Goal: Find specific fact: Find specific fact

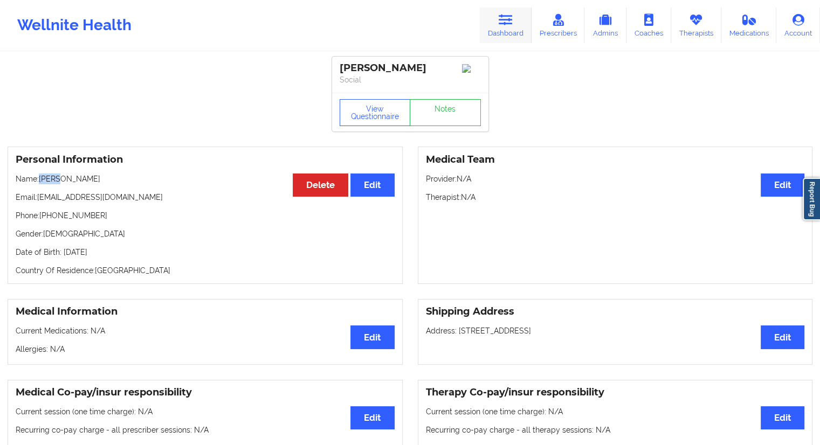
click at [516, 27] on link "Dashboard" at bounding box center [506, 26] width 52 height 36
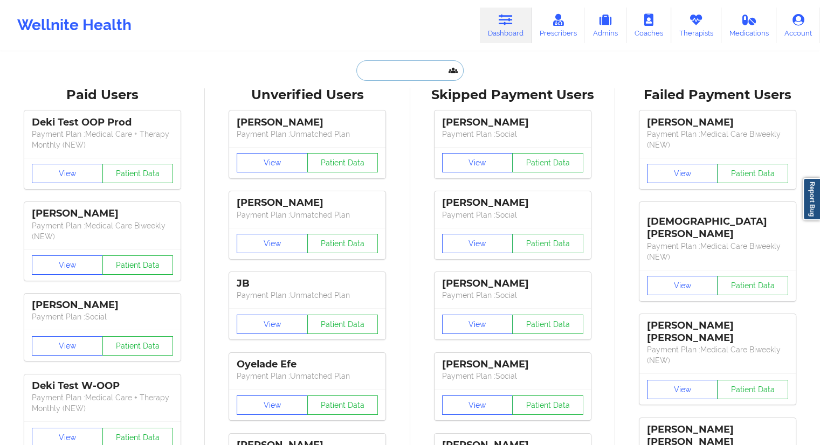
click at [390, 72] on input "text" at bounding box center [409, 70] width 107 height 20
paste input "[PERSON_NAME][EMAIL_ADDRESS][PERSON_NAME][DOMAIN_NAME]"
type input "[PERSON_NAME][EMAIL_ADDRESS][PERSON_NAME][DOMAIN_NAME]"
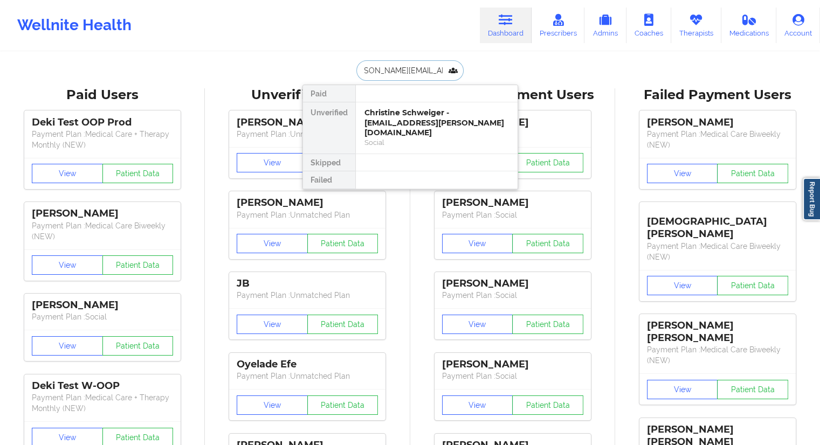
click at [382, 116] on div "Christine Schweiger - [EMAIL_ADDRESS][PERSON_NAME][DOMAIN_NAME]" at bounding box center [436, 123] width 144 height 30
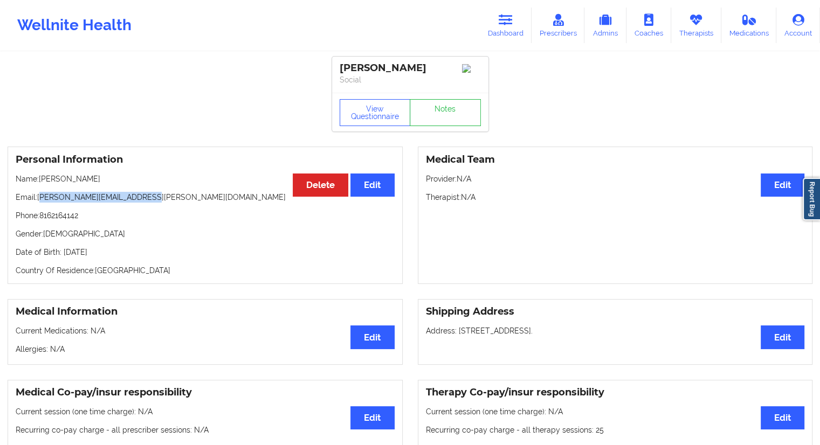
drag, startPoint x: 147, startPoint y: 198, endPoint x: 40, endPoint y: 195, distance: 106.2
click at [40, 195] on p "Email: [PERSON_NAME][EMAIL_ADDRESS][PERSON_NAME][DOMAIN_NAME]" at bounding box center [205, 197] width 379 height 11
click at [63, 212] on div "Personal Information Edit Delete Name: [PERSON_NAME] Email: [PERSON_NAME][EMAIL…" at bounding box center [205, 215] width 395 height 137
drag, startPoint x: 147, startPoint y: 201, endPoint x: 39, endPoint y: 201, distance: 107.3
click at [39, 201] on p "Email: [PERSON_NAME][EMAIL_ADDRESS][PERSON_NAME][DOMAIN_NAME]" at bounding box center [205, 197] width 379 height 11
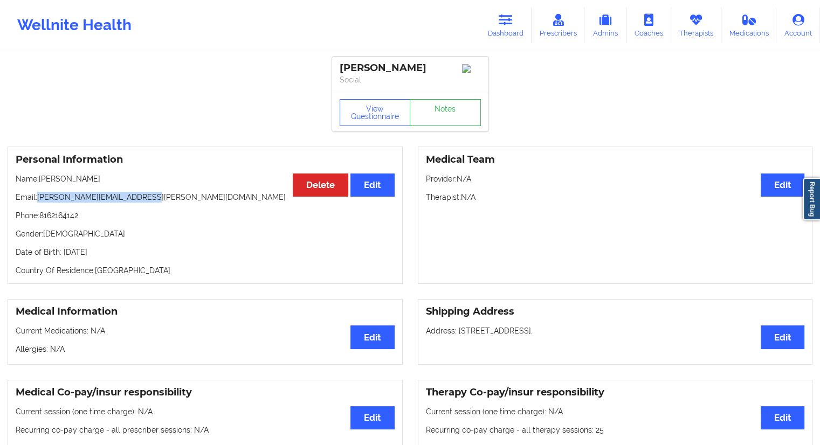
copy p "[PERSON_NAME][EMAIL_ADDRESS][PERSON_NAME][DOMAIN_NAME]"
drag, startPoint x: 92, startPoint y: 216, endPoint x: 44, endPoint y: 216, distance: 48.0
click at [41, 216] on p "Phone: [PHONE_NUMBER]" at bounding box center [205, 215] width 379 height 11
copy p "8162164142"
drag, startPoint x: 122, startPoint y: 181, endPoint x: 73, endPoint y: 182, distance: 49.1
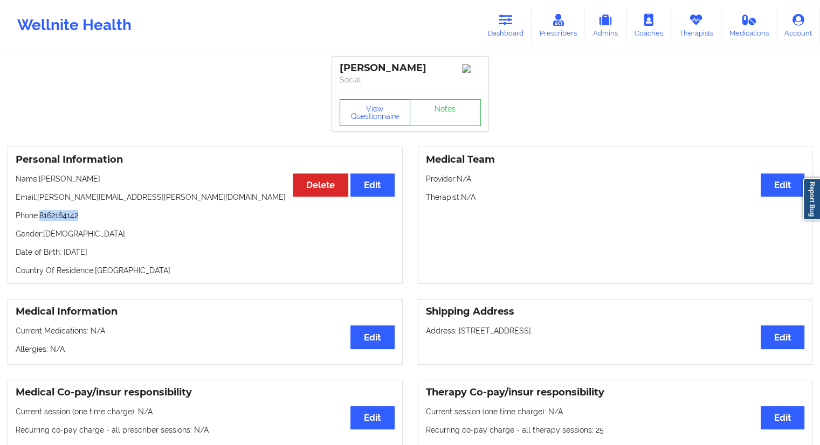
click at [73, 182] on p "Name: [PERSON_NAME]" at bounding box center [205, 179] width 379 height 11
copy p "[PERSON_NAME]"
click at [99, 188] on div "Personal Information Edit Delete Name: [PERSON_NAME] Email: [PERSON_NAME][EMAIL…" at bounding box center [205, 215] width 395 height 137
drag, startPoint x: 106, startPoint y: 184, endPoint x: 39, endPoint y: 182, distance: 66.3
click at [39, 182] on p "Name: [PERSON_NAME]" at bounding box center [205, 179] width 379 height 11
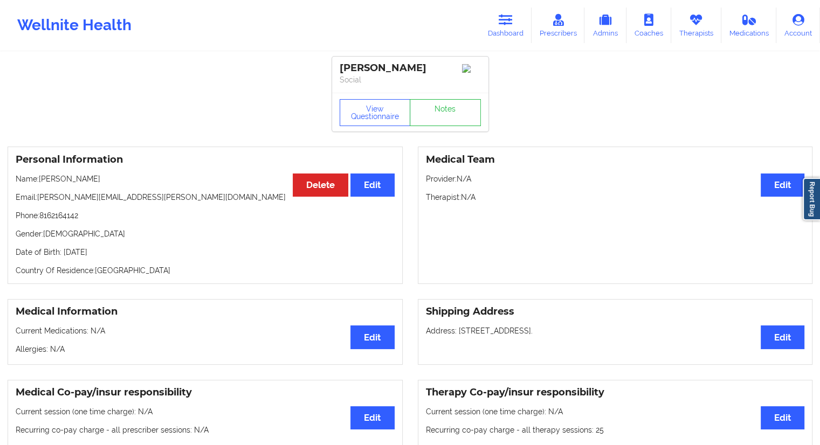
copy p "[PERSON_NAME]"
